Goal: Transaction & Acquisition: Purchase product/service

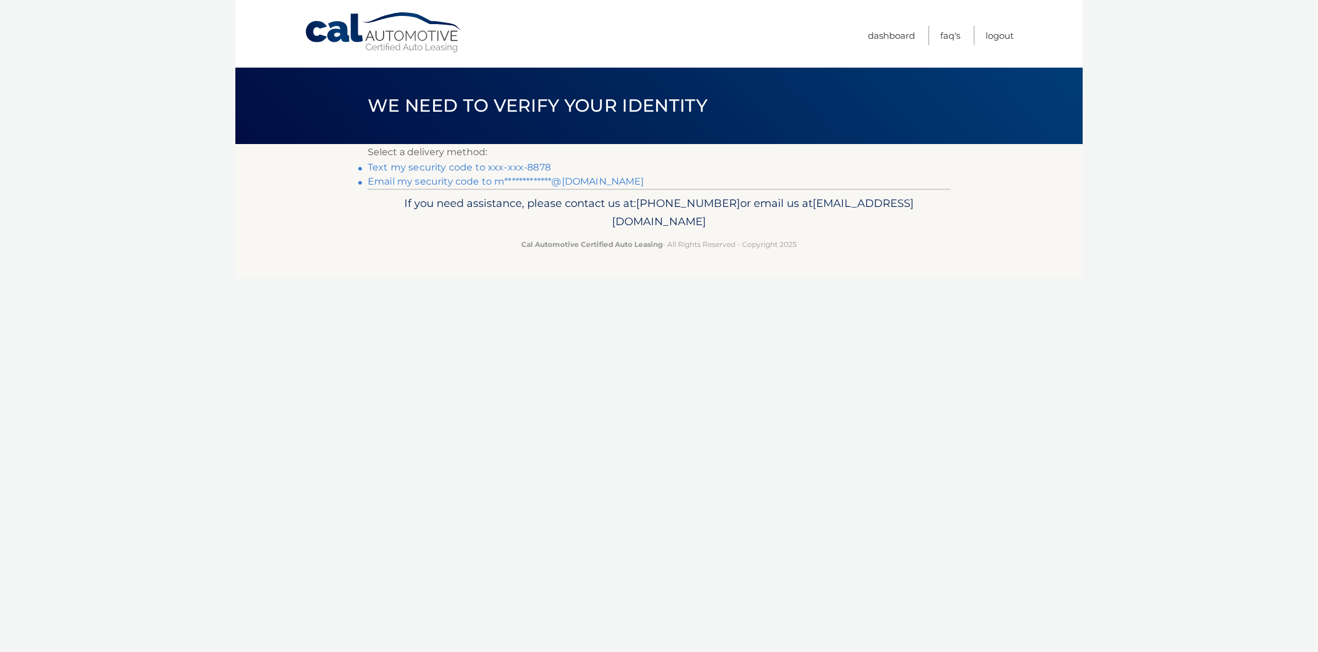
click at [467, 165] on link "Text my security code to xxx-xxx-8878" at bounding box center [459, 167] width 183 height 11
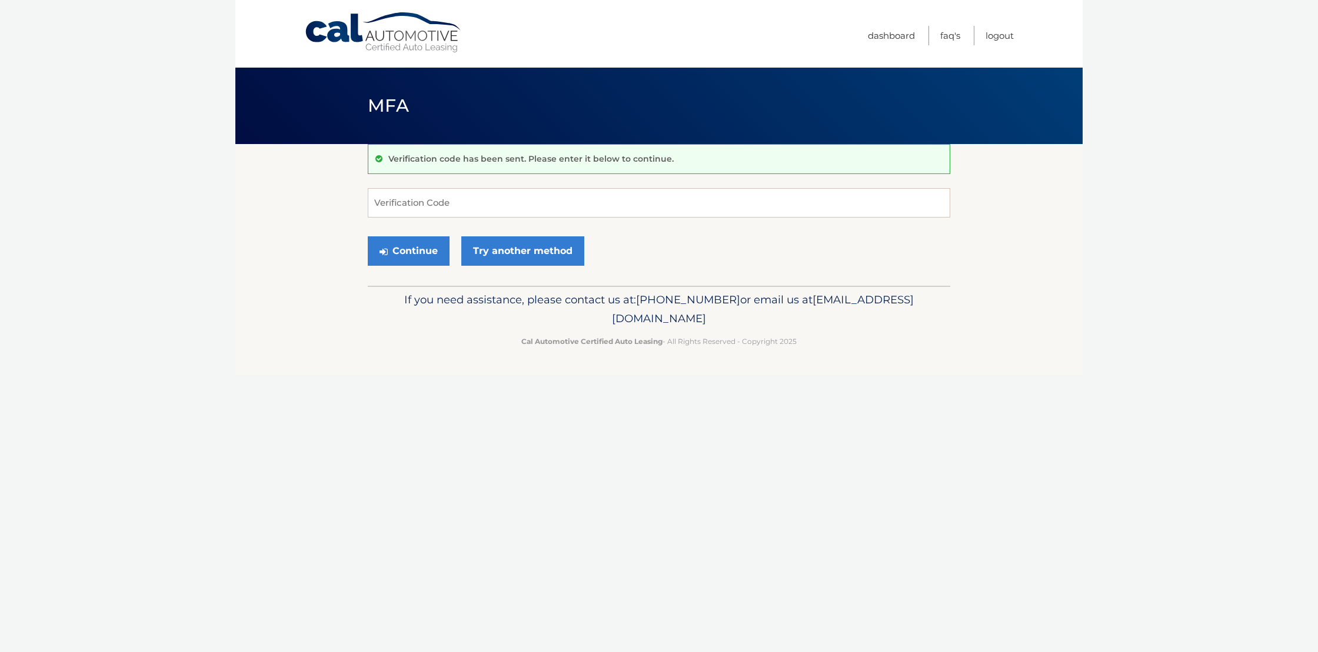
click at [500, 185] on div "Verification code has been sent. Please enter it below to continue. Verificatio…" at bounding box center [659, 215] width 582 height 142
click at [492, 198] on input "Verification Code" at bounding box center [659, 202] width 582 height 29
type input "074963"
click at [444, 253] on button "Continue" at bounding box center [409, 250] width 82 height 29
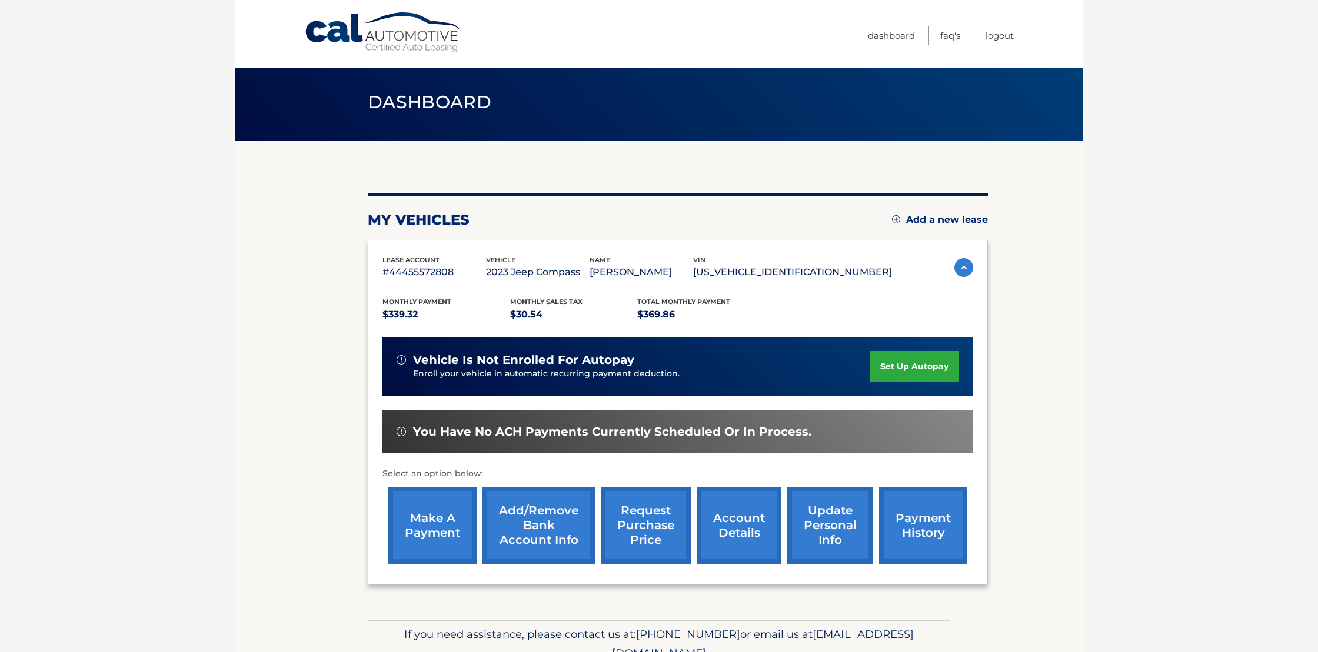
click at [425, 546] on link "make a payment" at bounding box center [432, 525] width 88 height 77
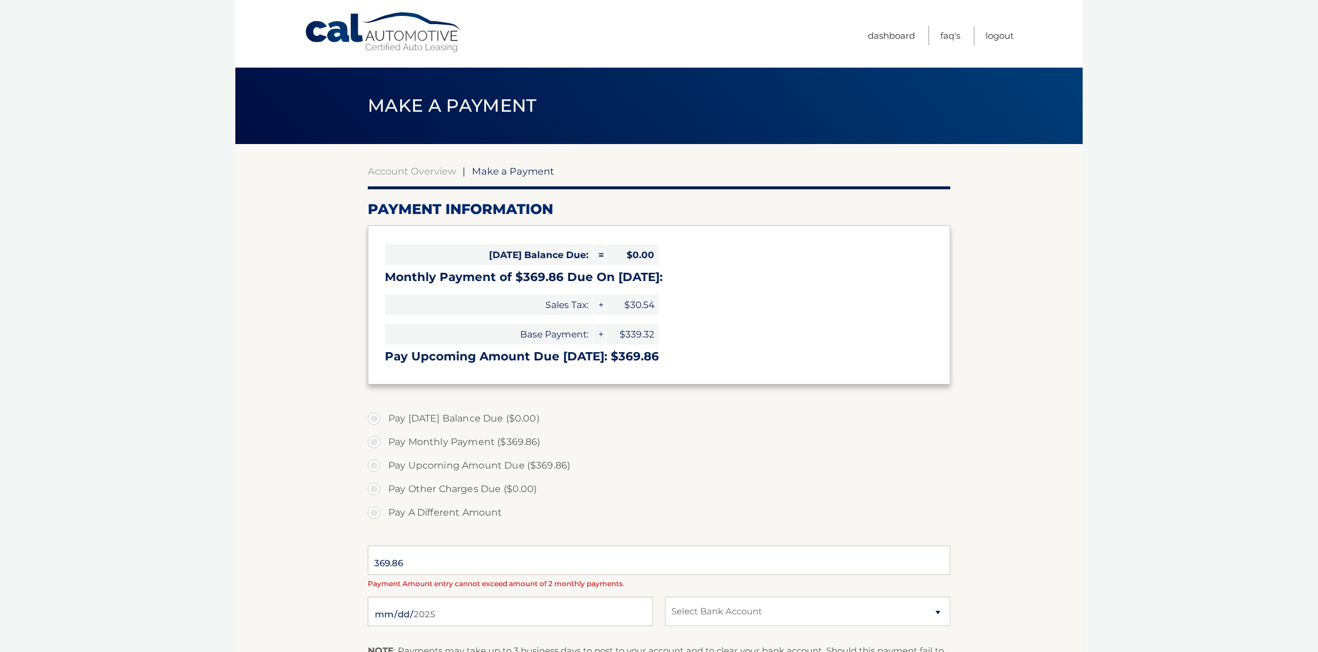
select select "YzVhYWU4MGQtNGQ3NS00ZmY1LWJiODctODMwZDc0NTc3ZGVk"
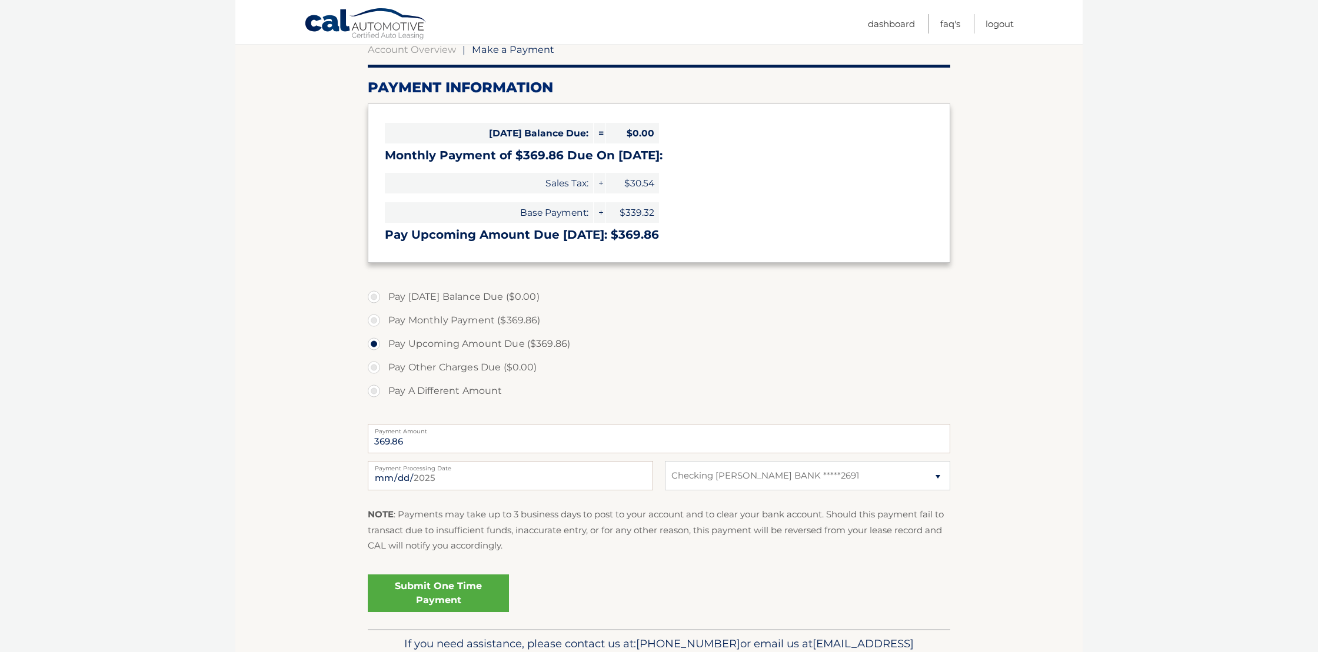
scroll to position [188, 0]
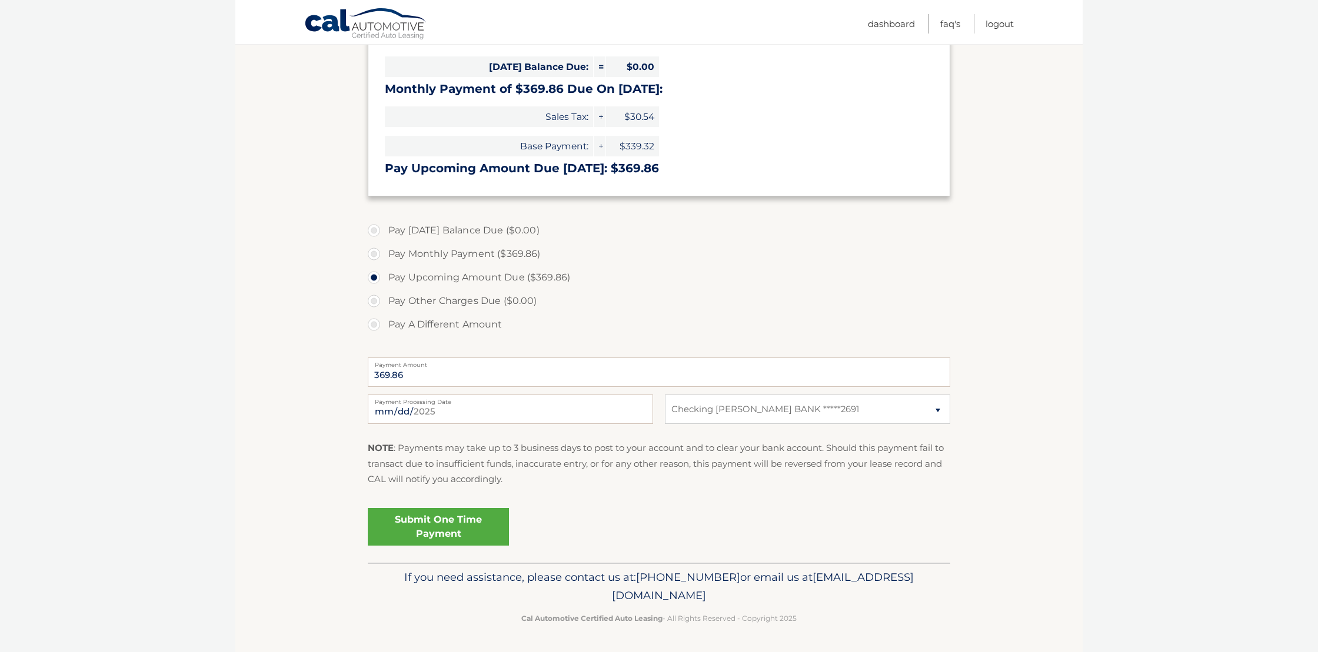
click at [429, 535] on link "Submit One Time Payment" at bounding box center [438, 527] width 141 height 38
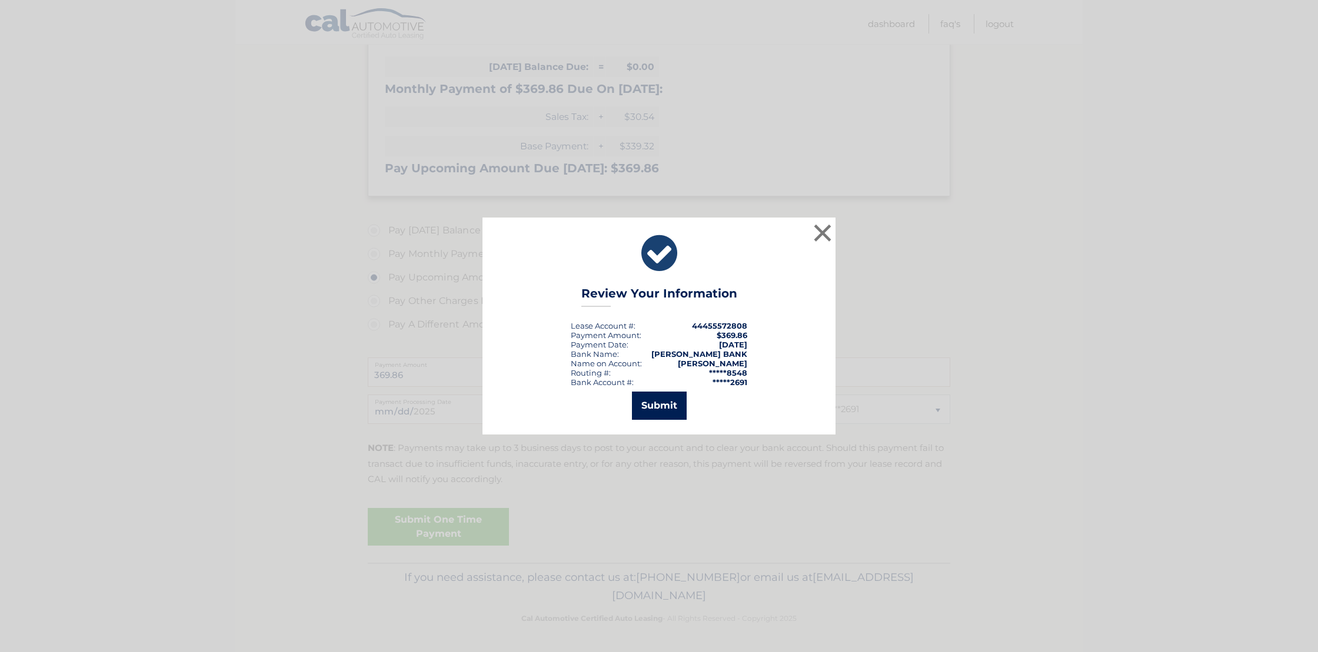
click at [656, 414] on button "Submit" at bounding box center [659, 406] width 55 height 28
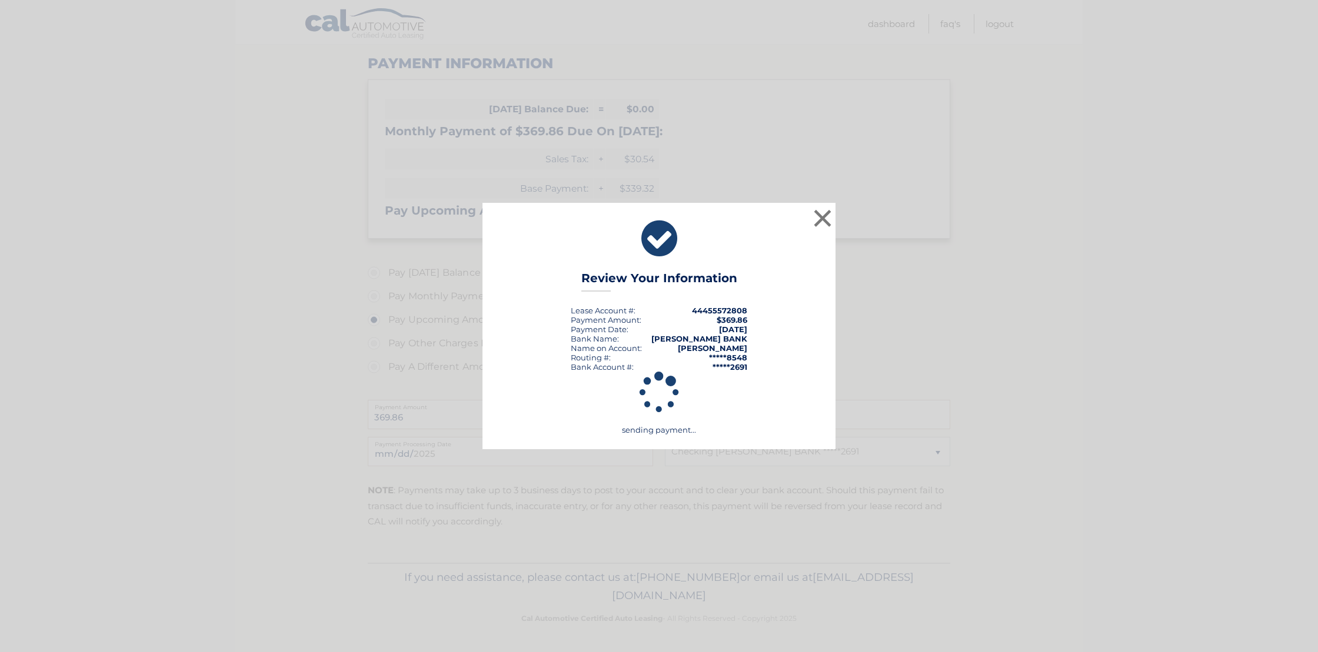
scroll to position [146, 0]
